Goal: Navigation & Orientation: Find specific page/section

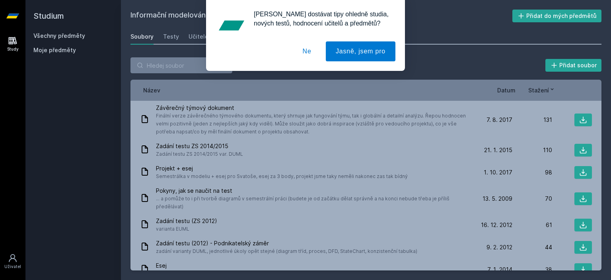
click at [305, 56] on button "Ne" at bounding box center [307, 51] width 29 height 20
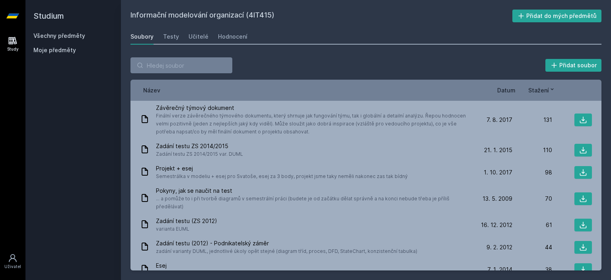
click at [64, 38] on link "Všechny předměty" at bounding box center [59, 35] width 52 height 7
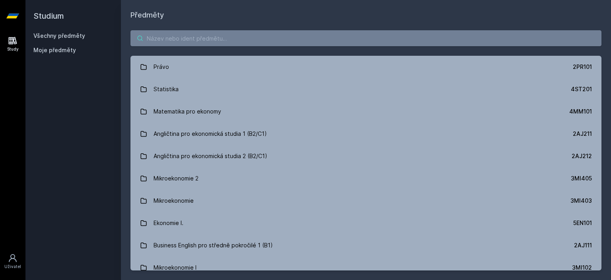
click at [180, 39] on input "search" at bounding box center [365, 38] width 471 height 16
type input "[DEMOGRAPHIC_DATA]"
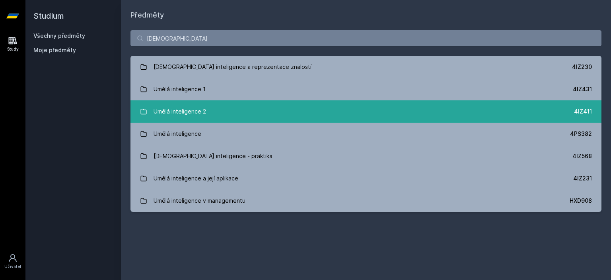
click at [221, 117] on link "Umělá inteligence 2 4IZ411" at bounding box center [365, 111] width 471 height 22
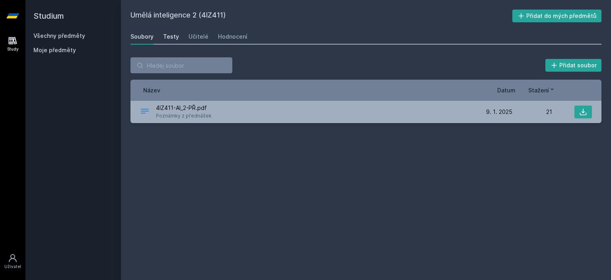
click at [174, 36] on div "Testy" at bounding box center [171, 37] width 16 height 8
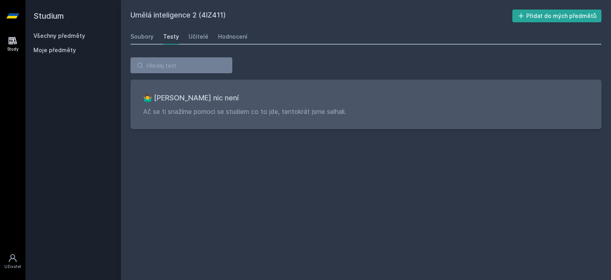
click at [208, 36] on div "Soubory Testy Učitelé Hodnocení" at bounding box center [365, 37] width 471 height 16
click at [189, 41] on link "Učitelé" at bounding box center [199, 37] width 20 height 16
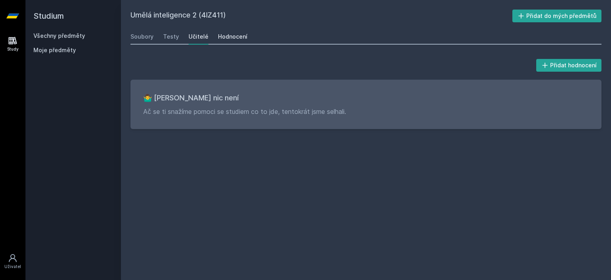
click at [234, 37] on div "Hodnocení" at bounding box center [232, 37] width 29 height 8
